Goal: Find specific page/section: Find specific page/section

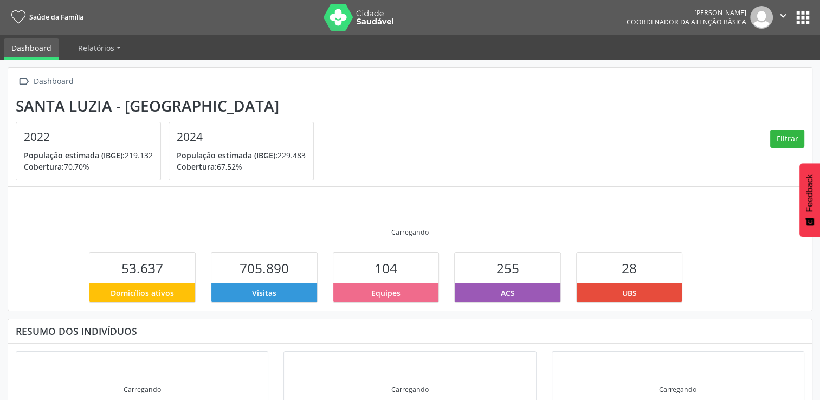
click at [798, 18] on button "apps" at bounding box center [803, 17] width 19 height 19
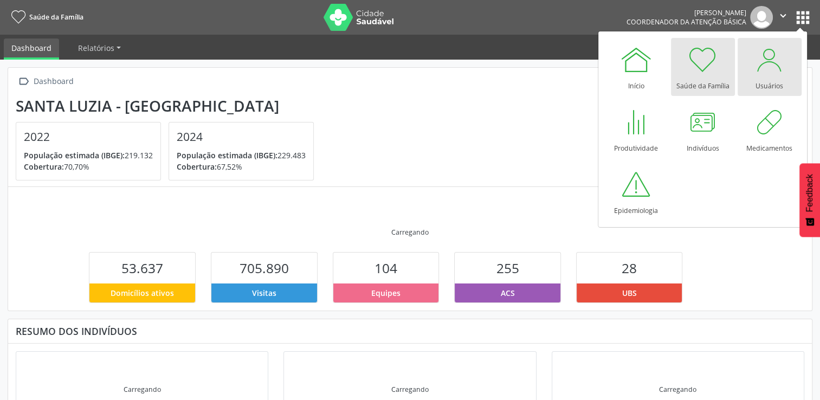
click at [764, 83] on div "Usuários" at bounding box center [770, 83] width 28 height 15
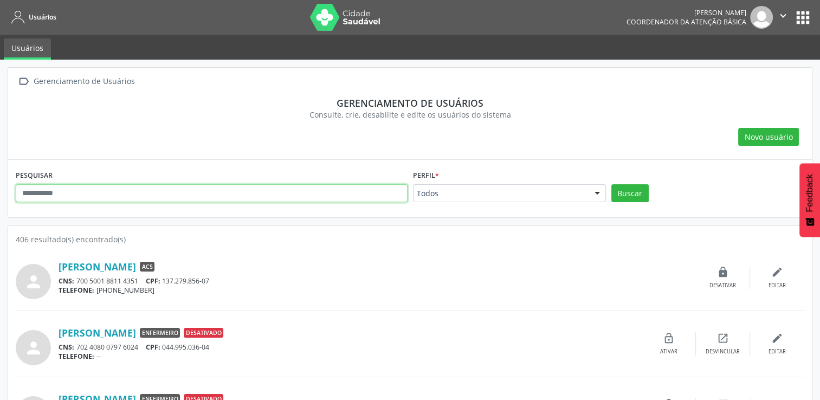
click at [95, 197] on input "text" at bounding box center [212, 193] width 392 height 18
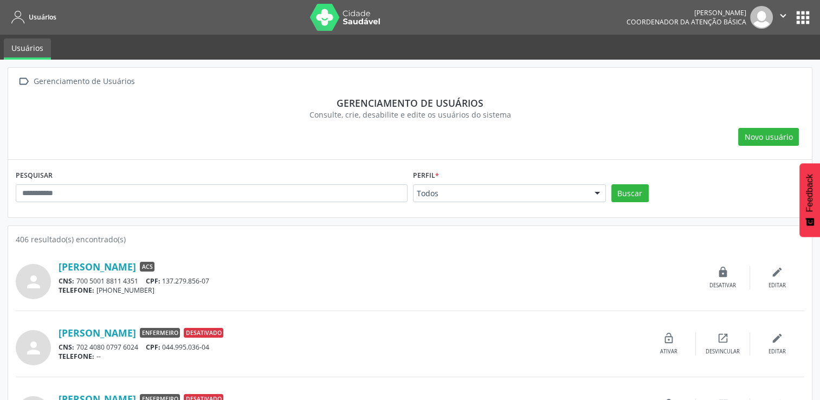
click at [807, 15] on button "apps" at bounding box center [803, 17] width 19 height 19
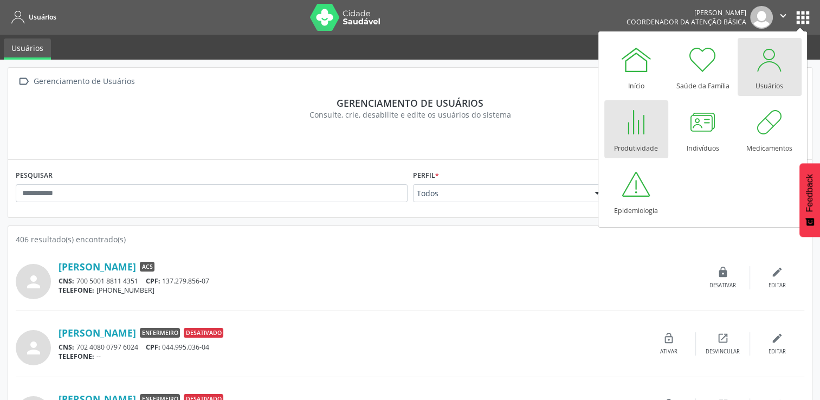
click at [639, 131] on div at bounding box center [636, 122] width 33 height 33
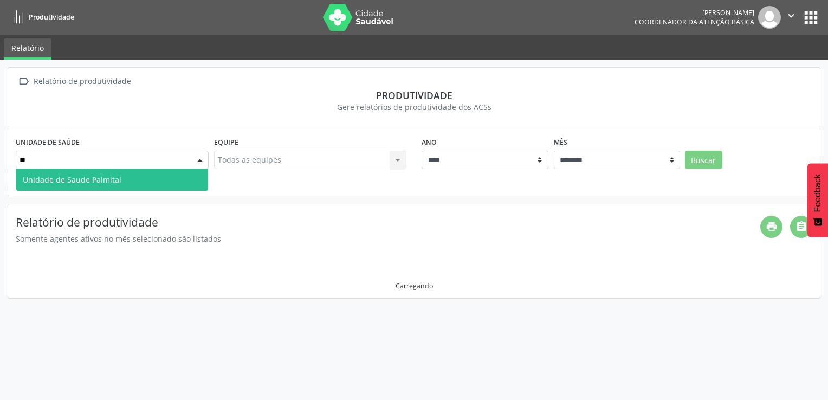
type input "***"
click at [128, 179] on span "Unidade de Saude Palmital" at bounding box center [112, 180] width 192 height 22
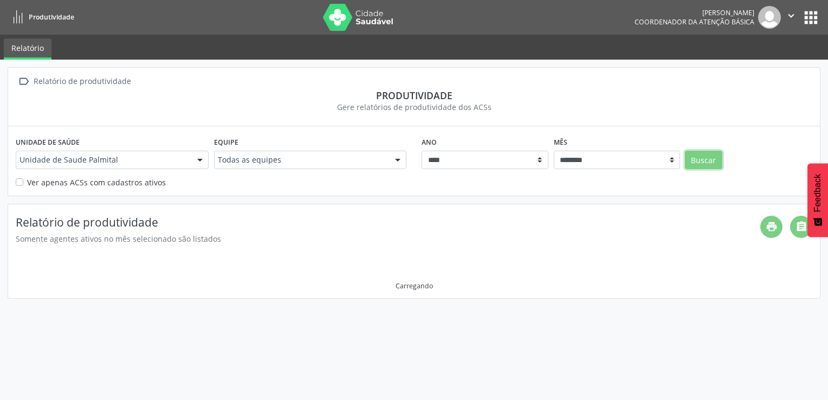
click at [707, 168] on button "Buscar" at bounding box center [703, 160] width 37 height 18
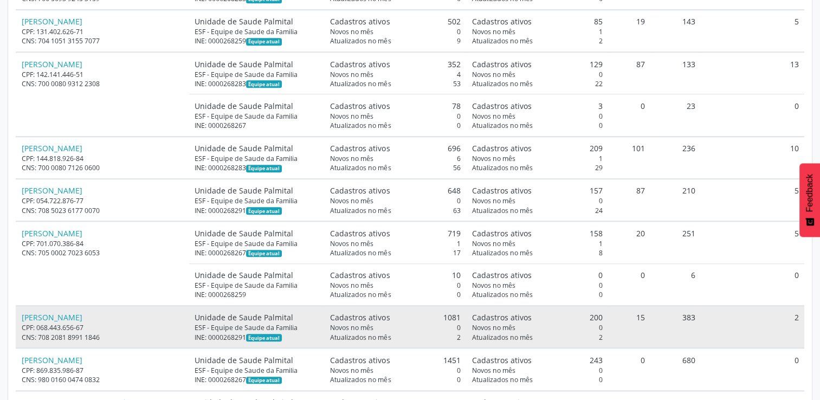
scroll to position [896, 0]
